Goal: Information Seeking & Learning: Learn about a topic

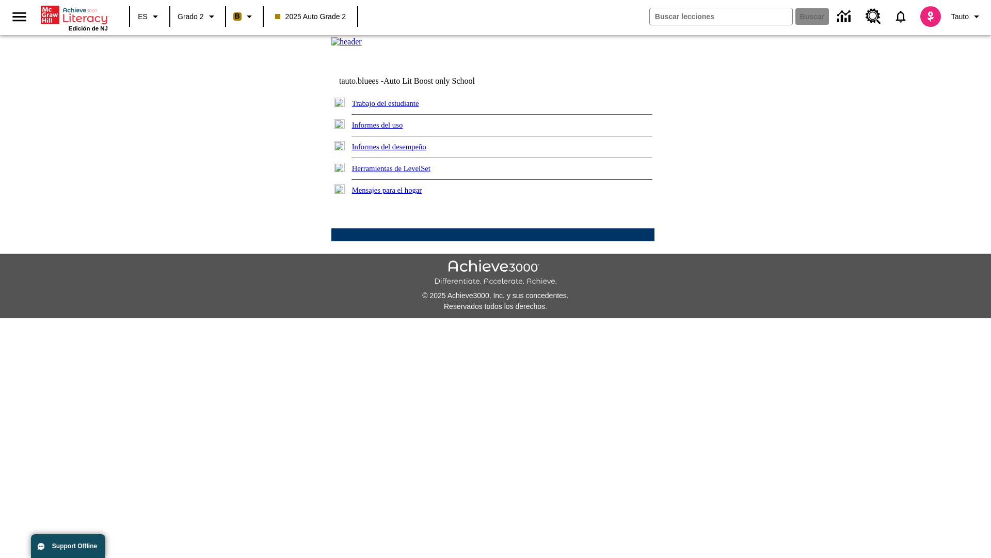
click at [403, 151] on link "Informes del desempeño" at bounding box center [389, 146] width 74 height 8
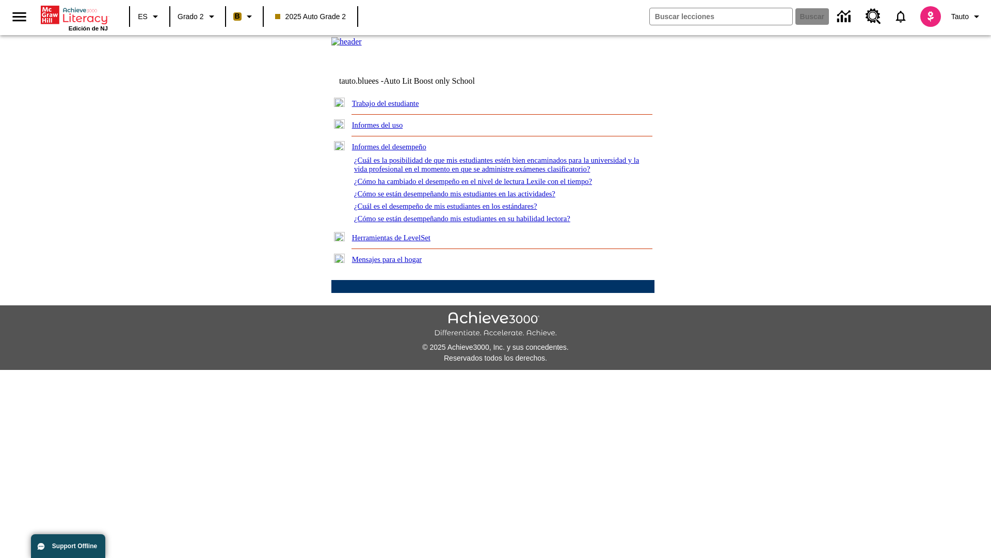
click at [490, 185] on link "¿Cómo ha cambiado el desempeño en el nivel de lectura Lexile con el tiempo?" at bounding box center [473, 181] width 238 height 8
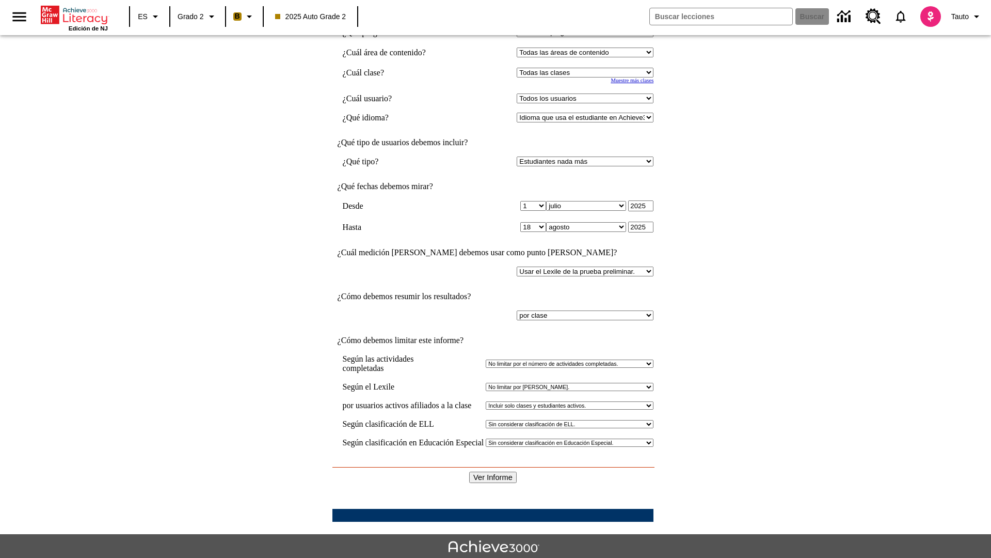
scroll to position [123, 0]
